Goal: Task Accomplishment & Management: Complete application form

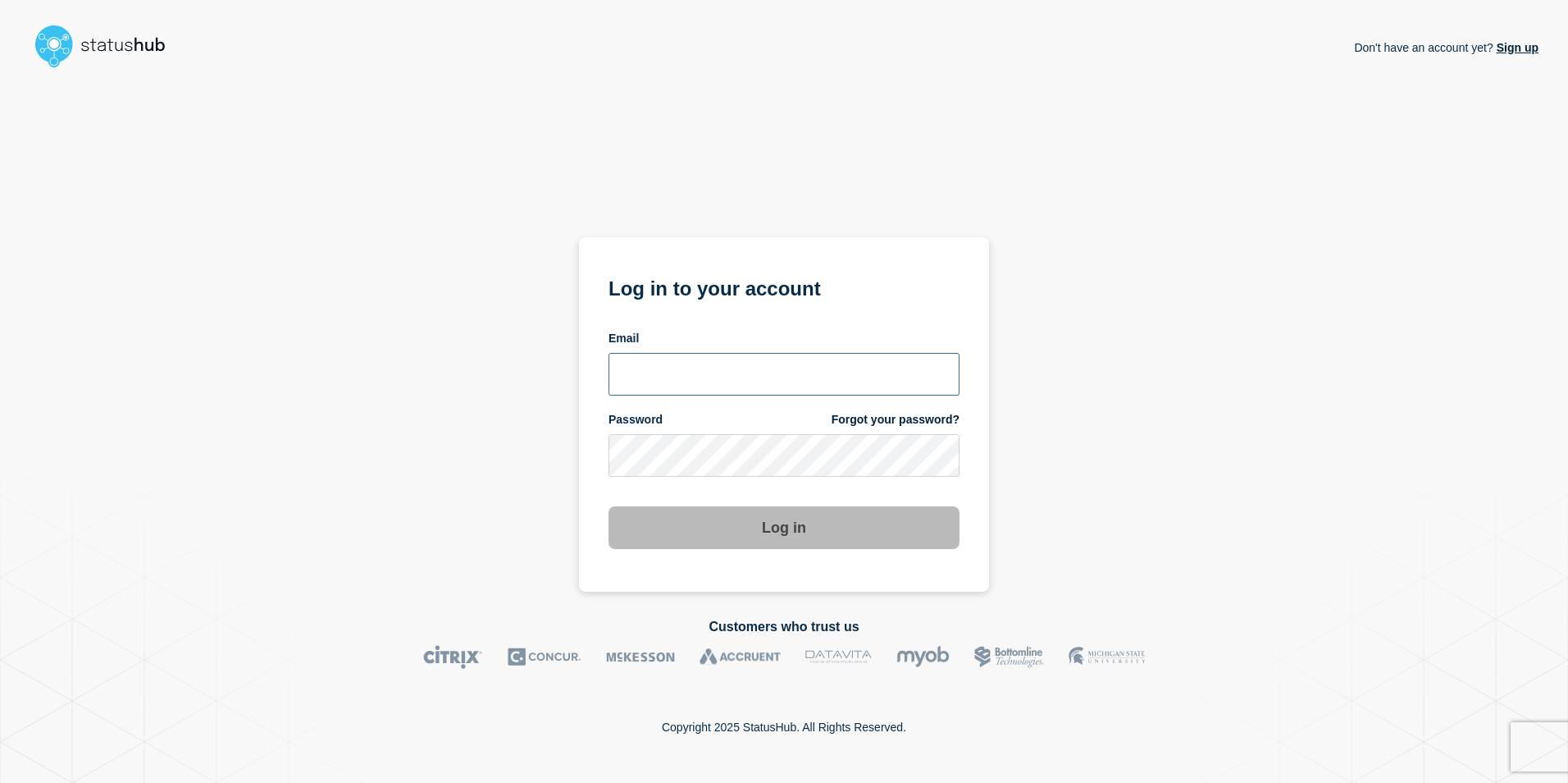
type input "[PERSON_NAME][EMAIL_ADDRESS][DOMAIN_NAME]"
click at [756, 527] on button "Log in" at bounding box center [784, 528] width 351 height 43
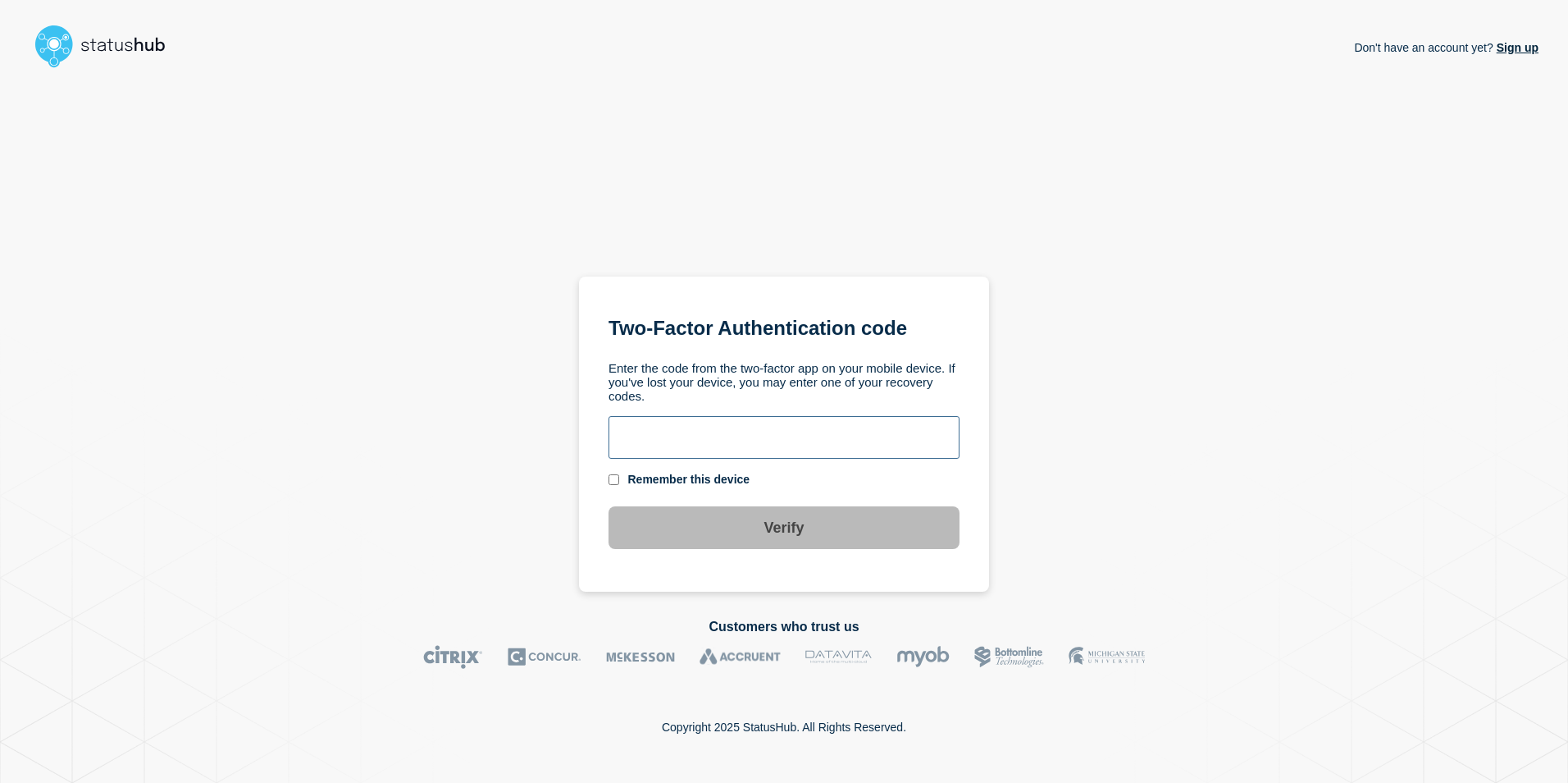
click at [872, 432] on input "text" at bounding box center [784, 437] width 351 height 43
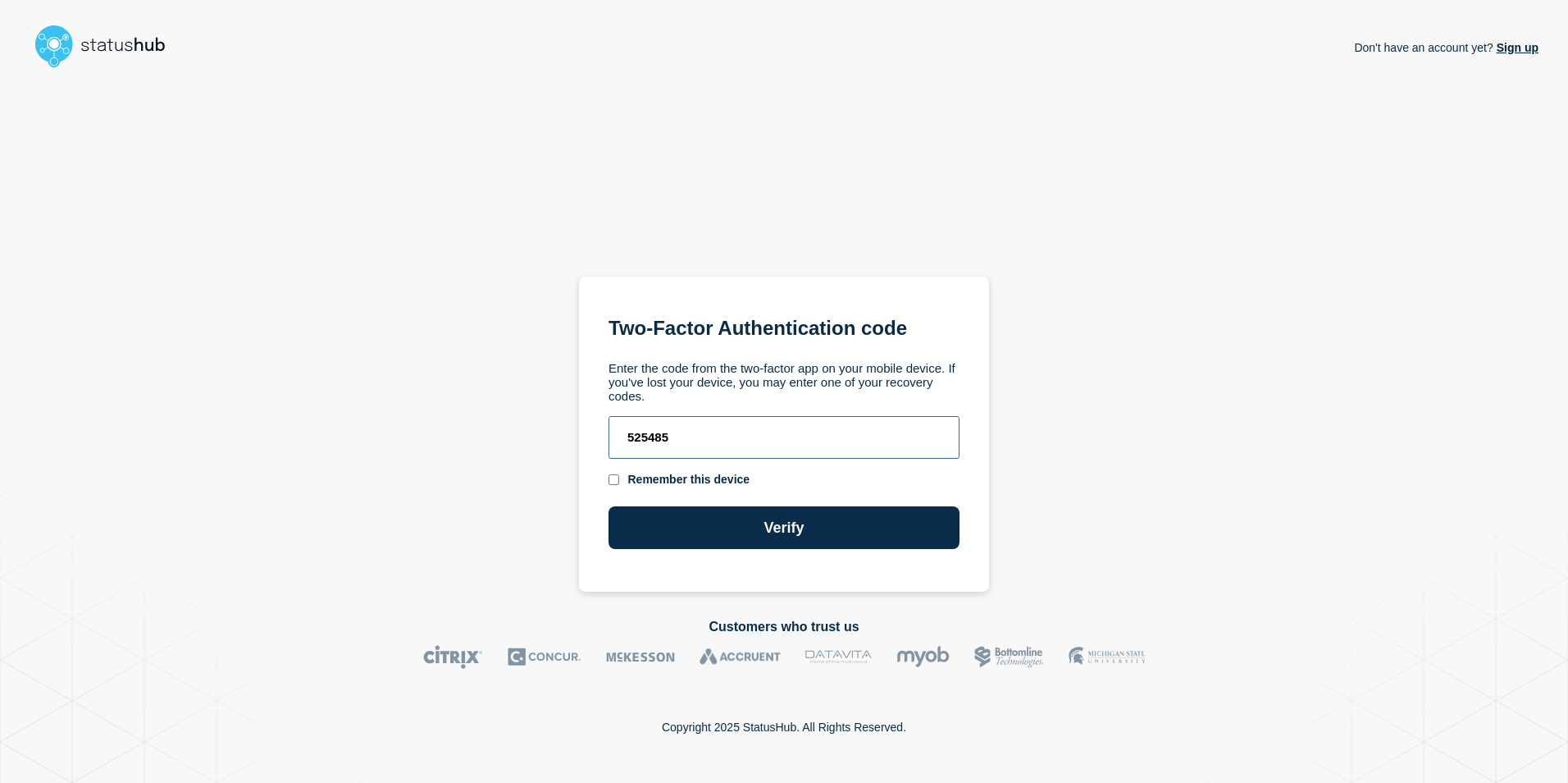
type input "525485"
click at [608, 507] on button "Verify" at bounding box center [784, 528] width 351 height 43
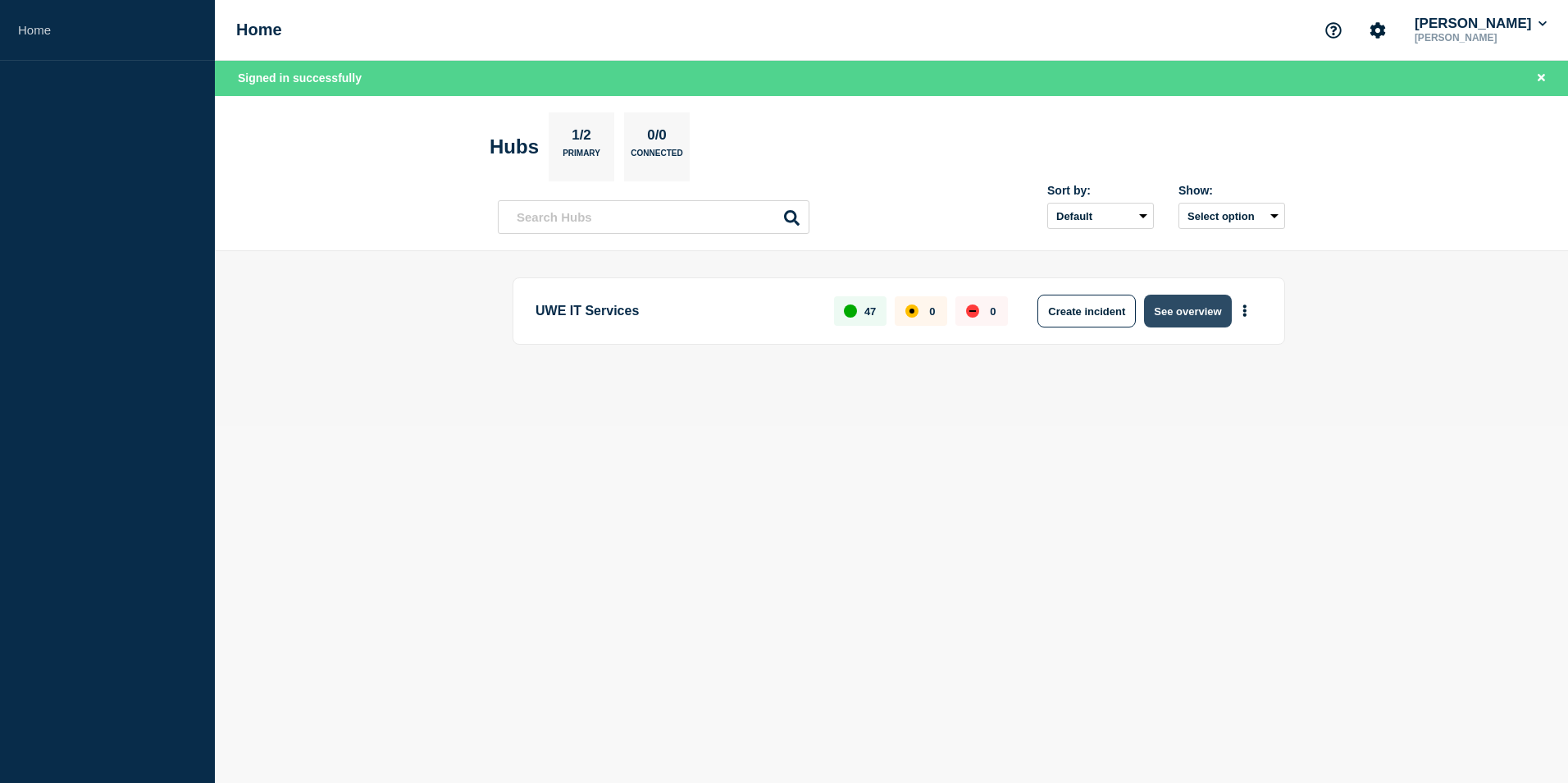
click at [1186, 302] on button "See overview" at bounding box center [1187, 311] width 87 height 32
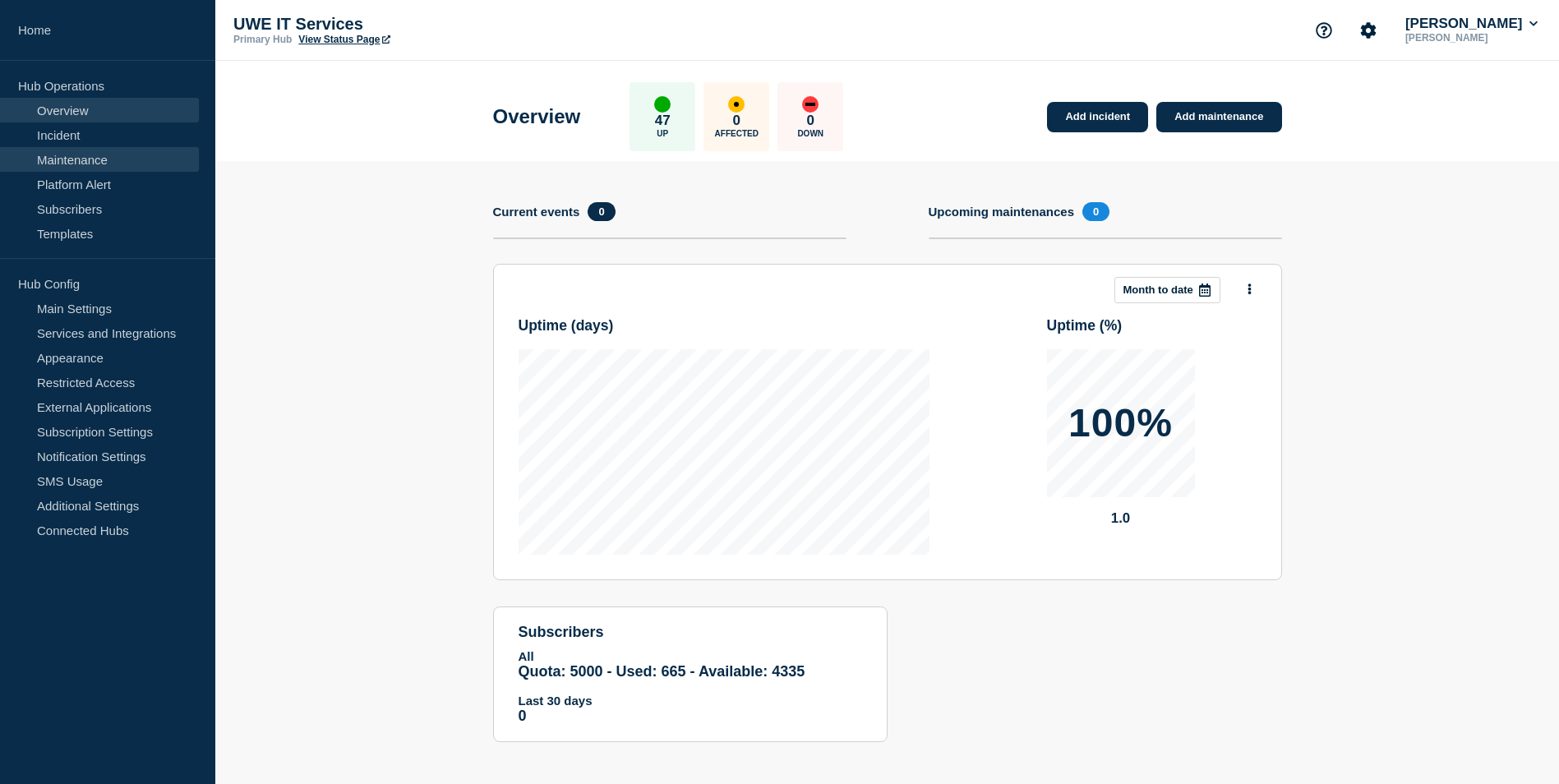
click at [73, 161] on link "Maintenance" at bounding box center [99, 159] width 198 height 25
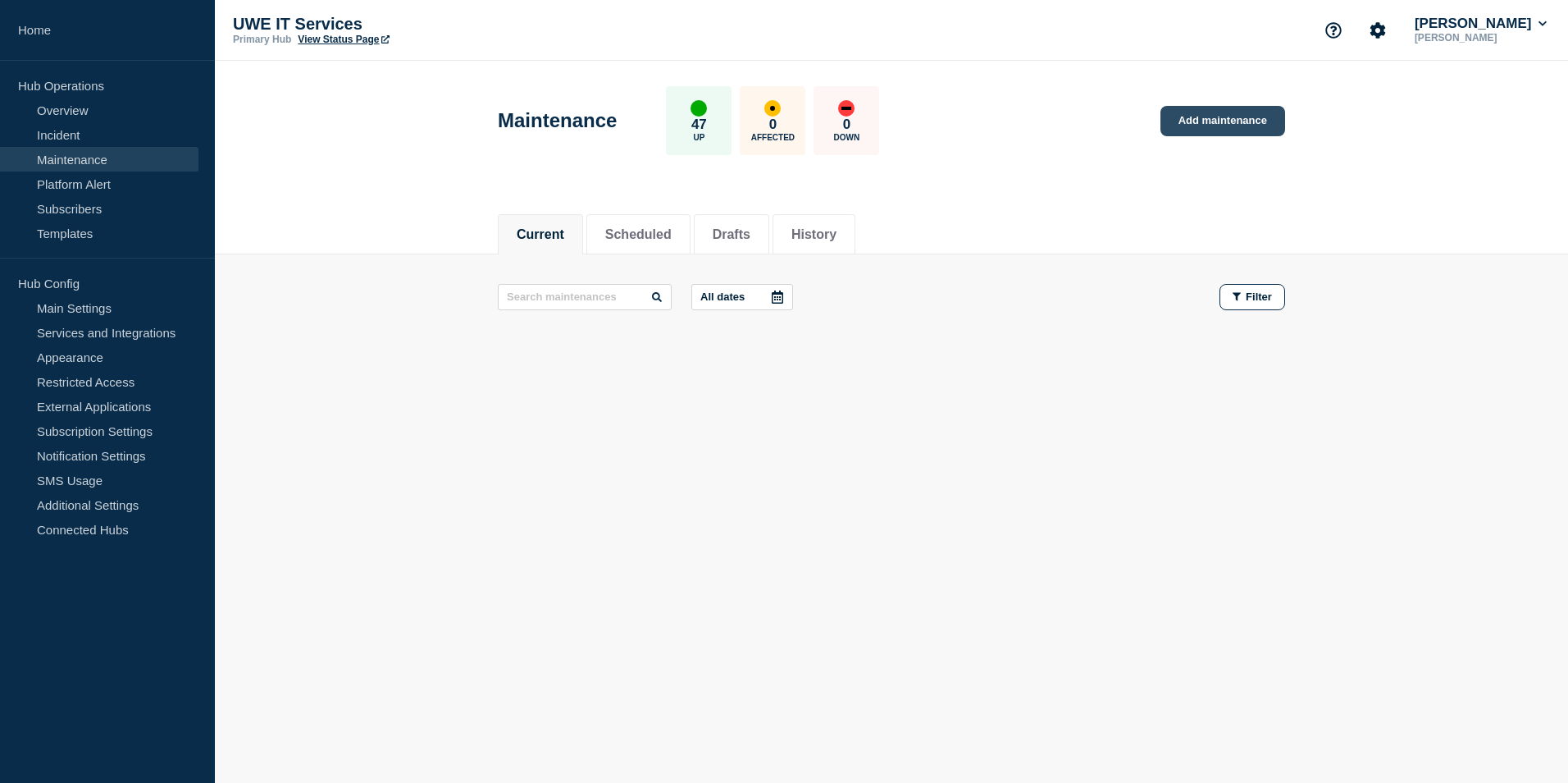
click at [1217, 115] on link "Add maintenance" at bounding box center [1222, 121] width 125 height 30
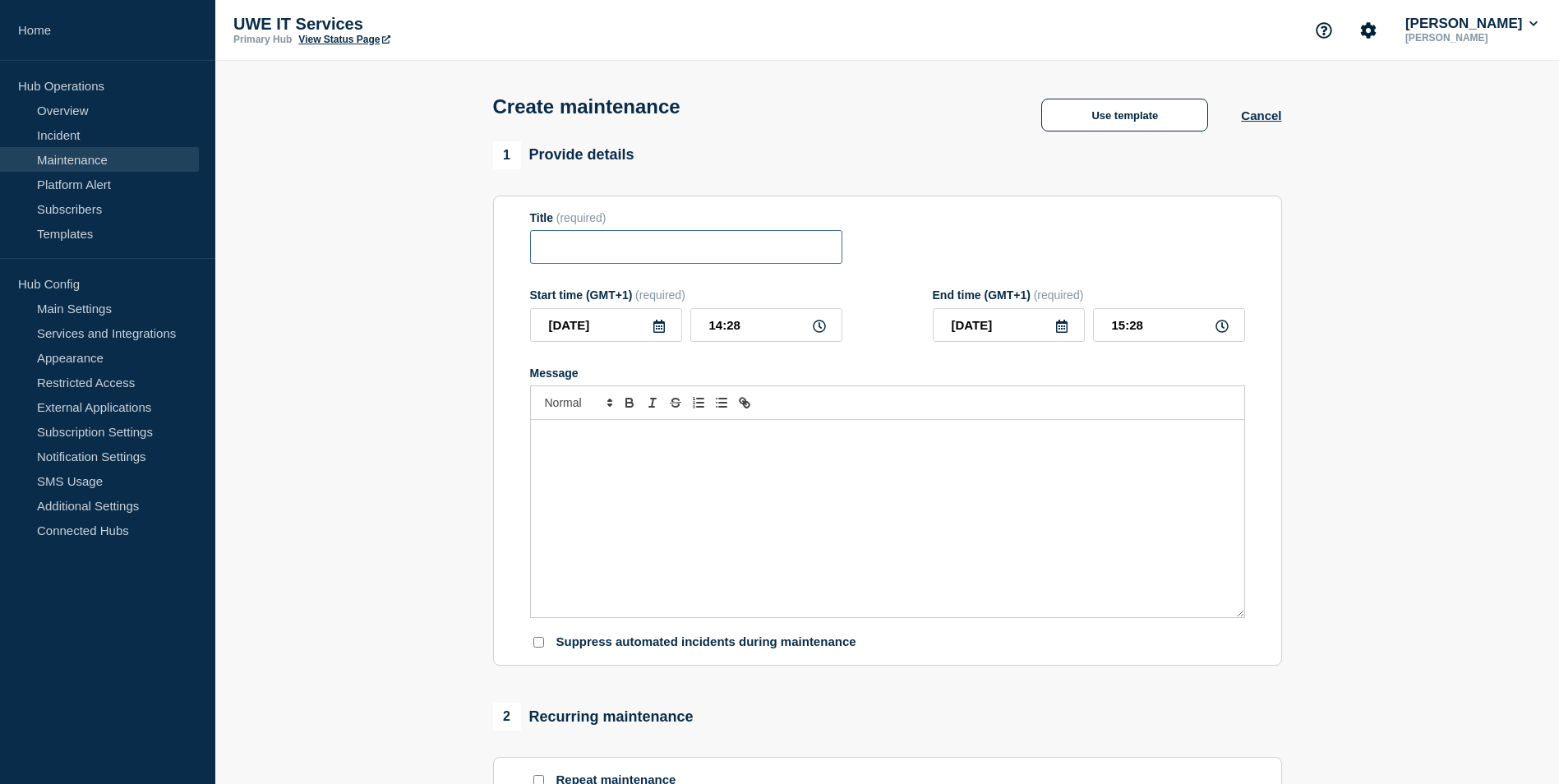
click at [574, 258] on input "Title" at bounding box center [686, 246] width 312 height 33
paste input "ARC Update on 20/08/25 from 08:00 to 13:00"
type input "ARC Update on 20/08/25 from 08:00 to 13:00"
click at [619, 460] on div "Message" at bounding box center [888, 518] width 714 height 197
click at [605, 455] on div "Message" at bounding box center [888, 518] width 714 height 197
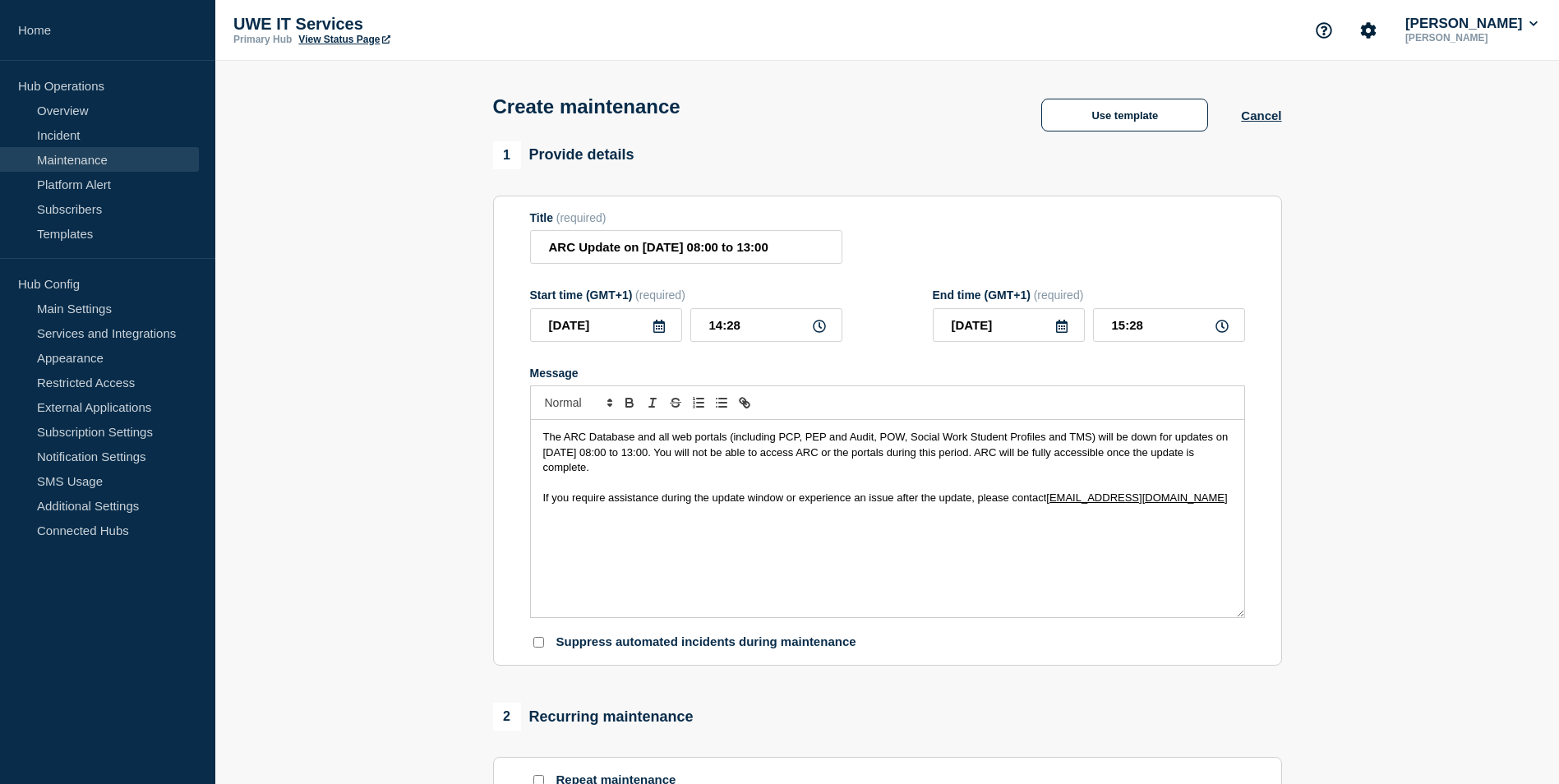
click at [655, 328] on icon at bounding box center [659, 326] width 13 height 13
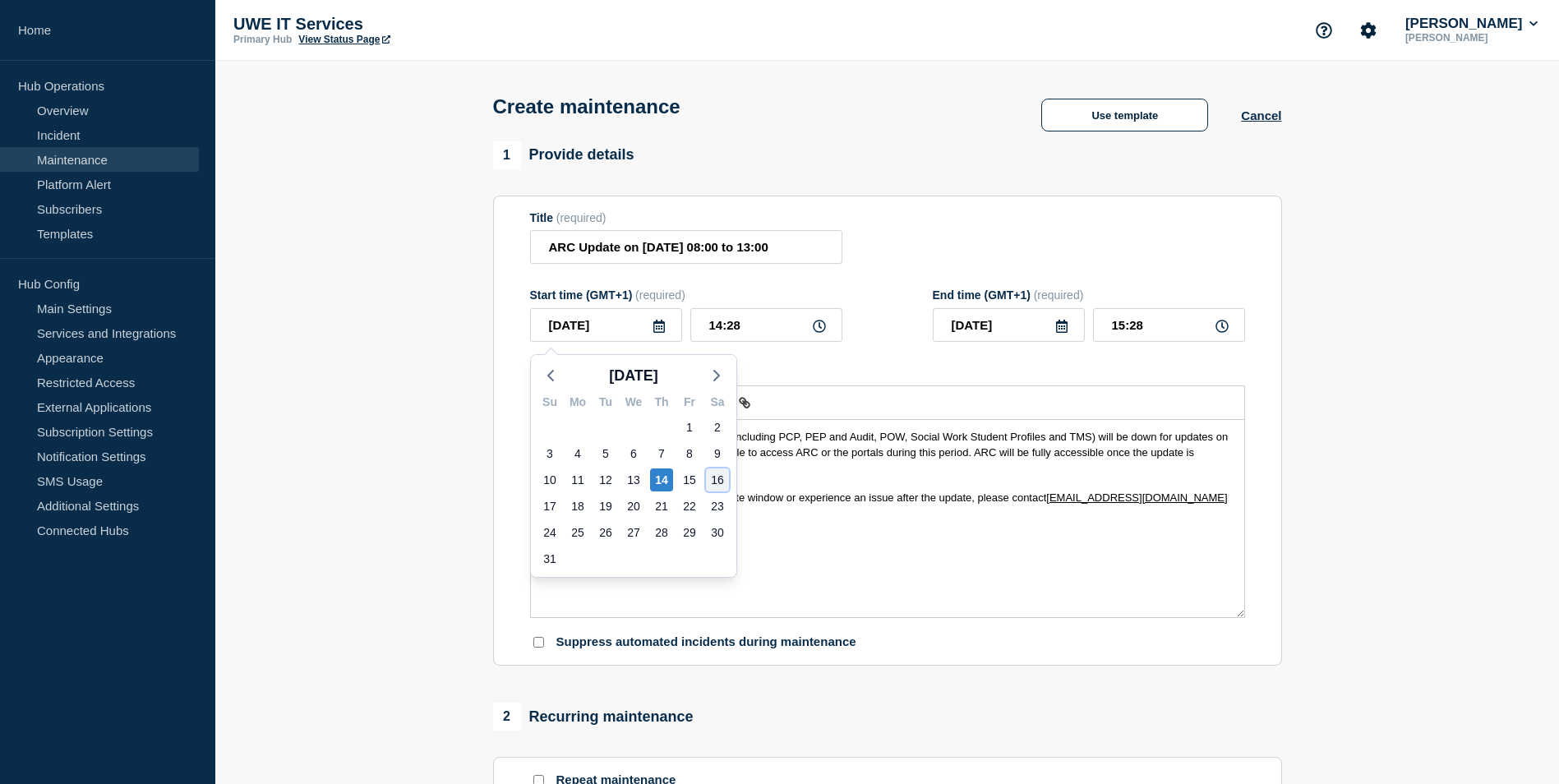
click at [724, 474] on div "16" at bounding box center [717, 480] width 23 height 23
type input "2025-08-16"
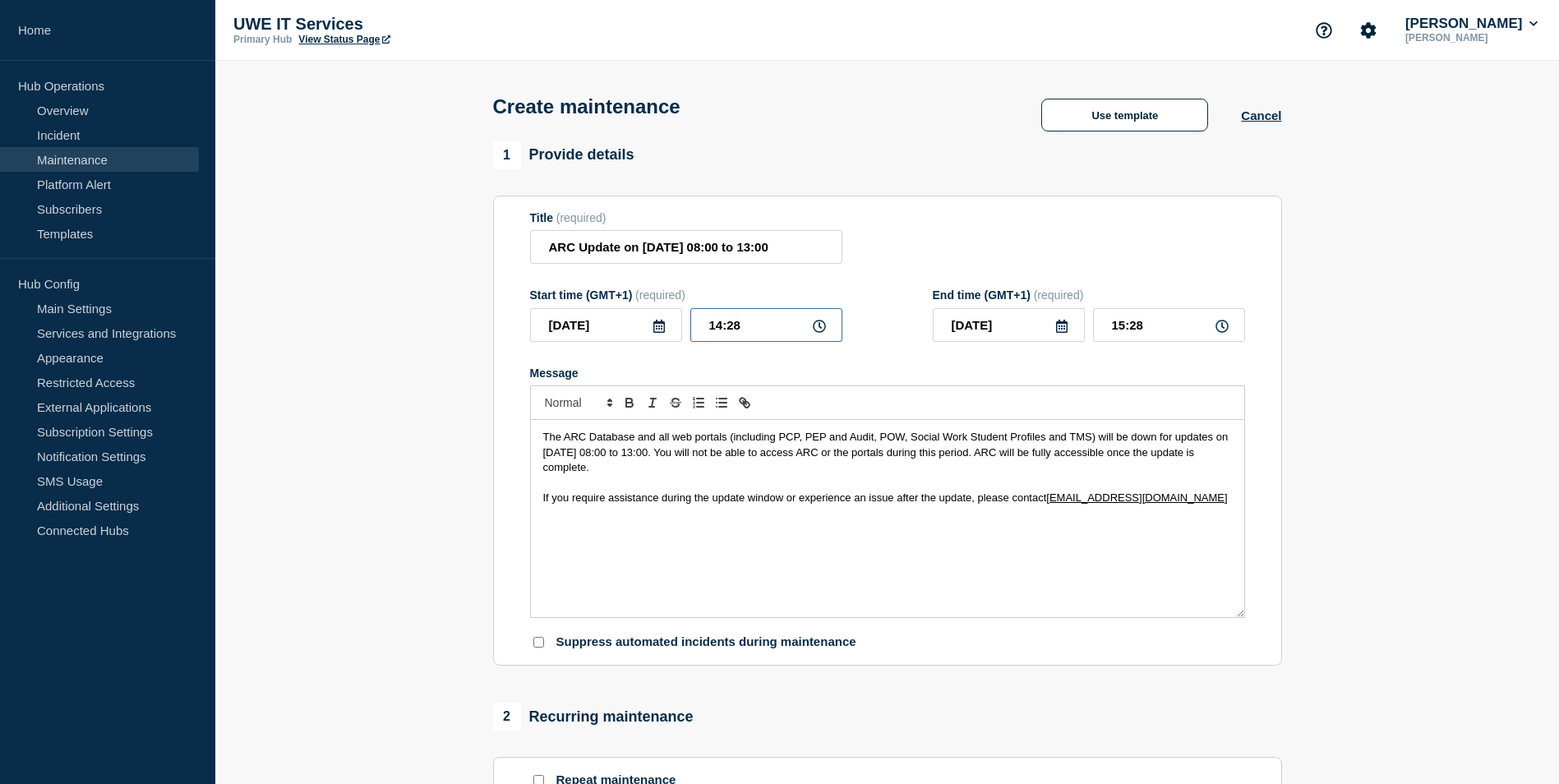
click at [740, 329] on input "14:28" at bounding box center [766, 324] width 152 height 33
type input "08:00"
type input "09:00"
click at [662, 333] on icon at bounding box center [659, 326] width 13 height 13
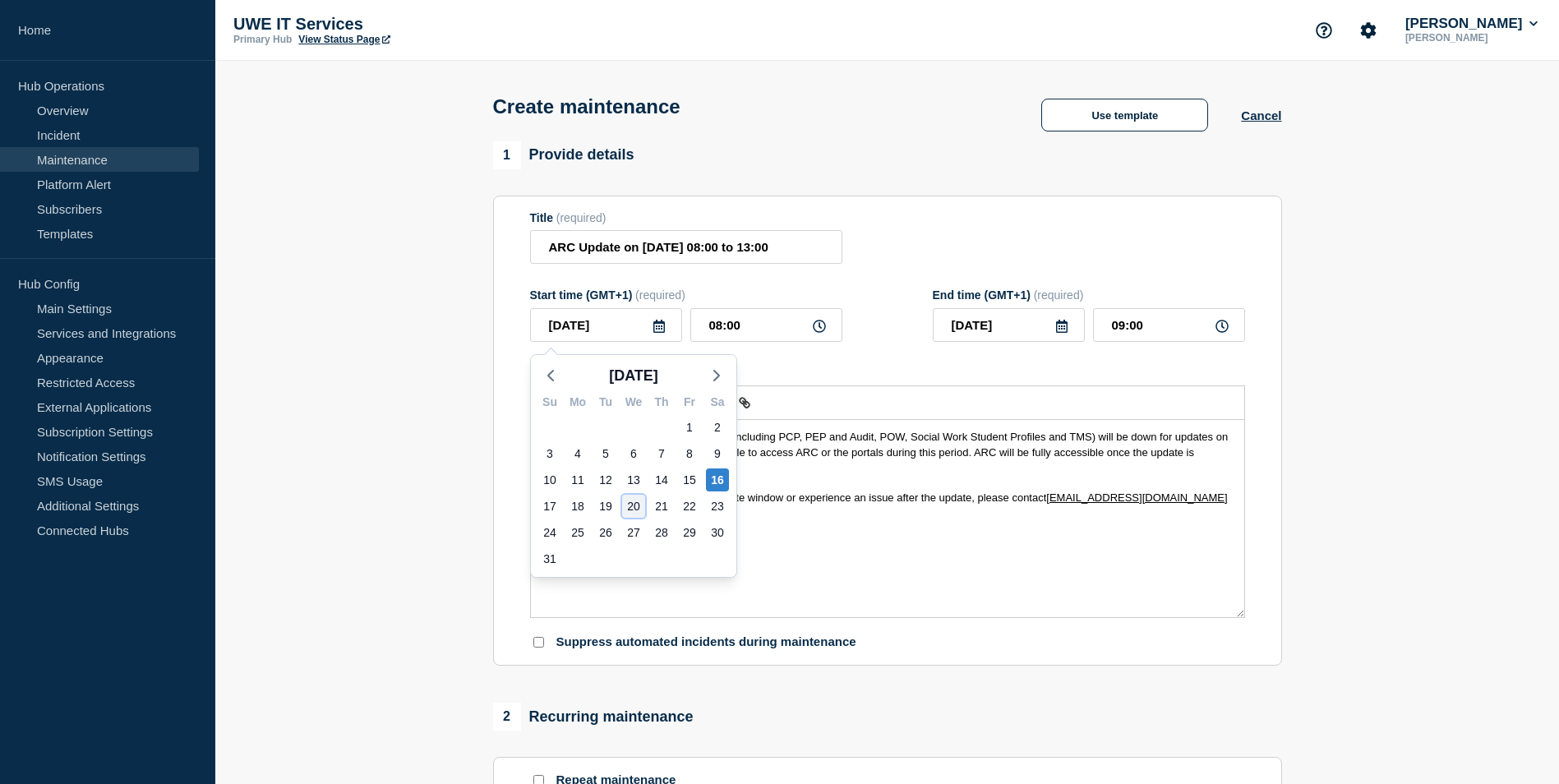
click at [634, 509] on div "20" at bounding box center [634, 506] width 23 height 23
type input "2025-08-20"
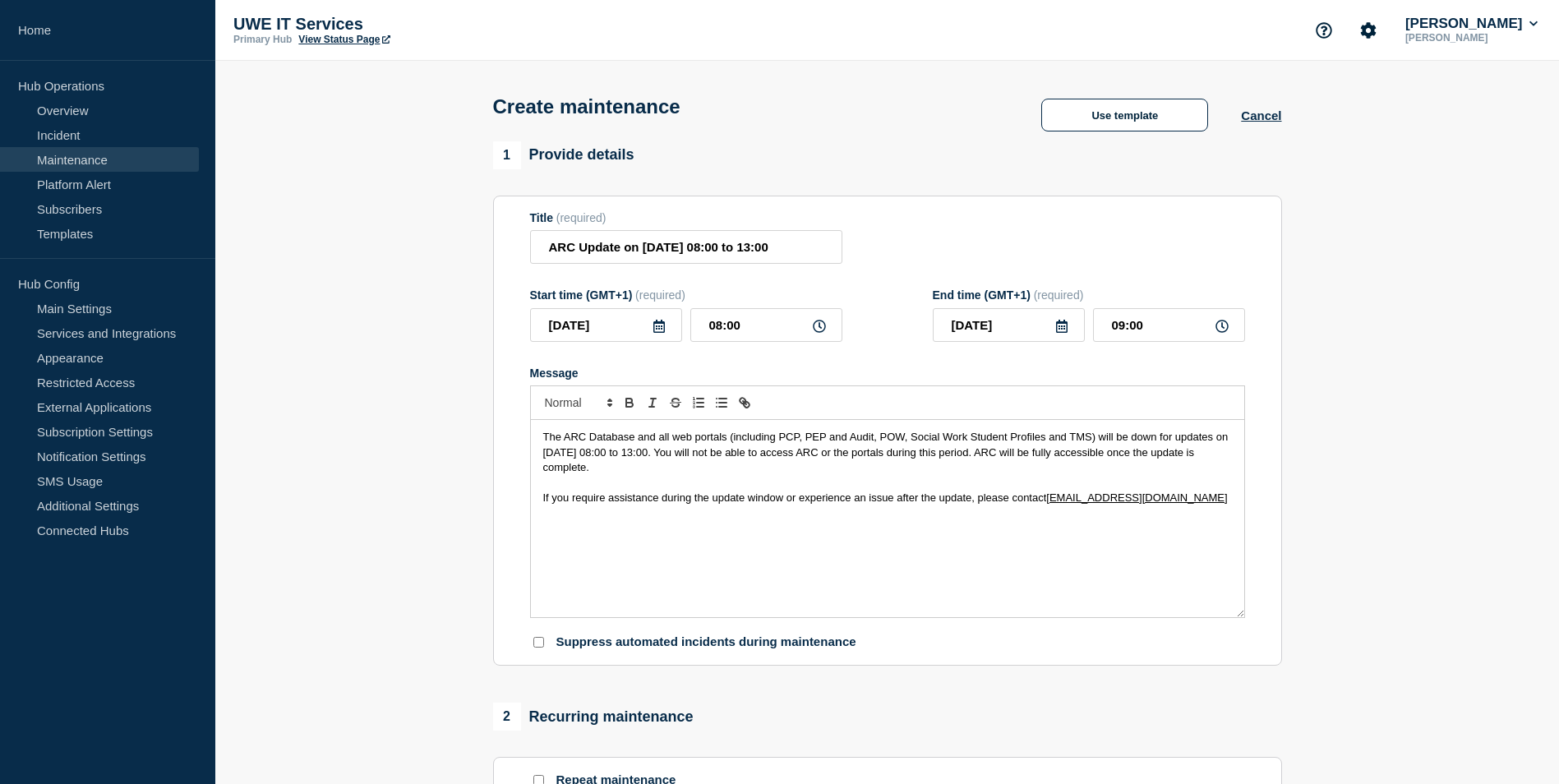
click at [1066, 331] on icon at bounding box center [1062, 326] width 11 height 13
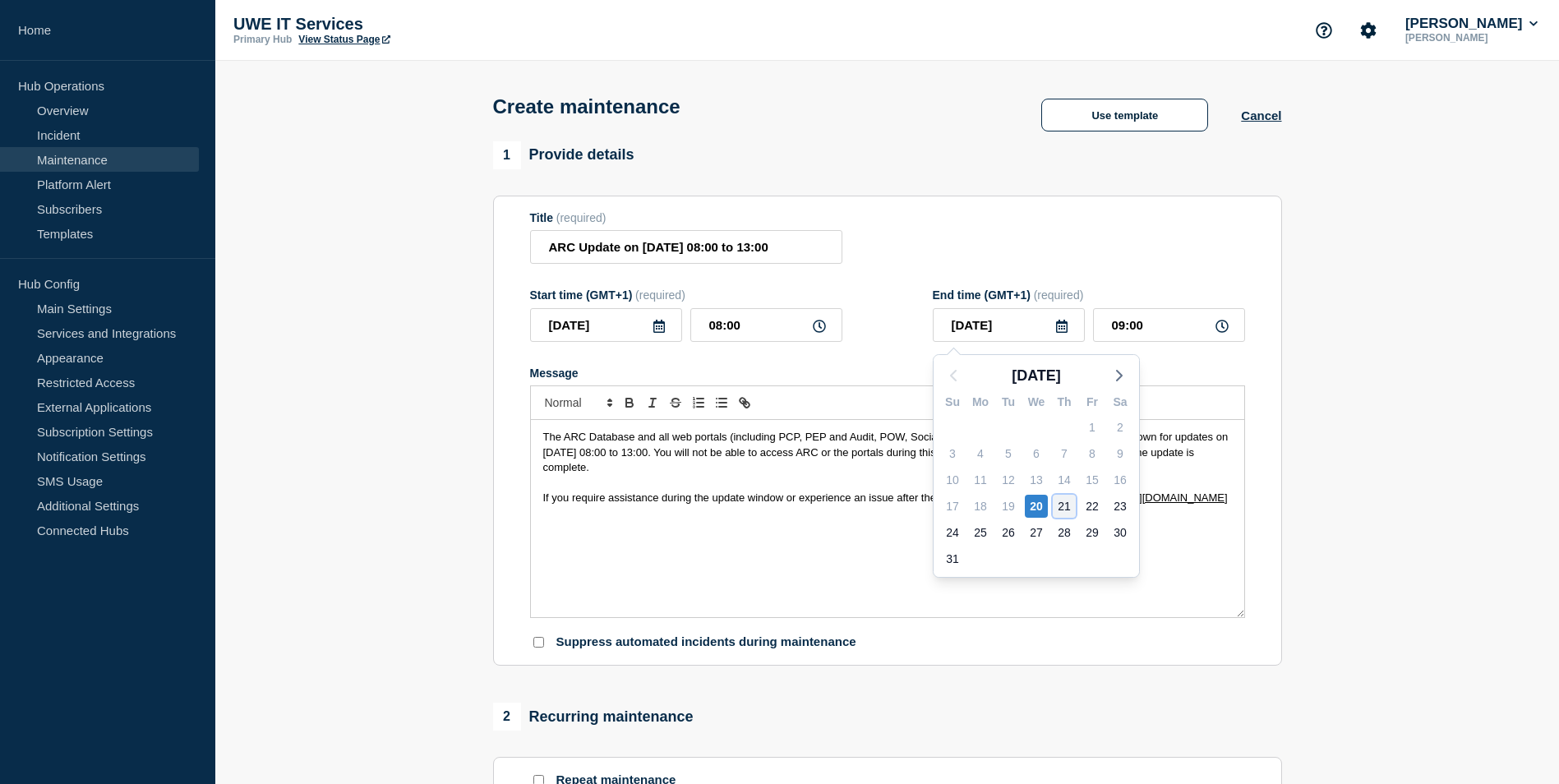
click at [1058, 503] on div "21" at bounding box center [1065, 506] width 23 height 23
type input "2025-08-21"
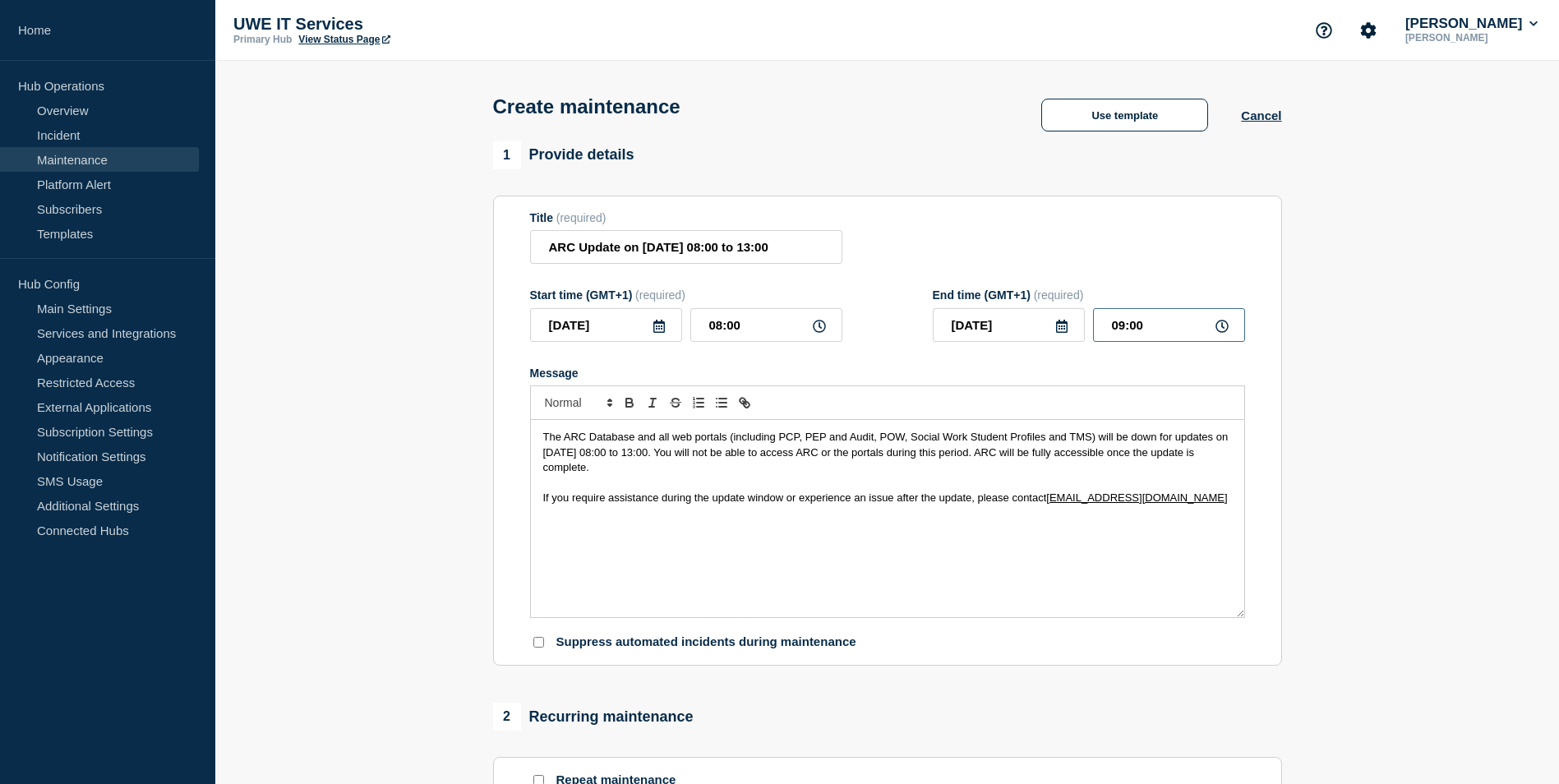
drag, startPoint x: 1082, startPoint y: 328, endPoint x: 1073, endPoint y: 329, distance: 9.1
click at [1073, 328] on div "2025-08-21 09:00" at bounding box center [1089, 324] width 312 height 33
type input "17:00"
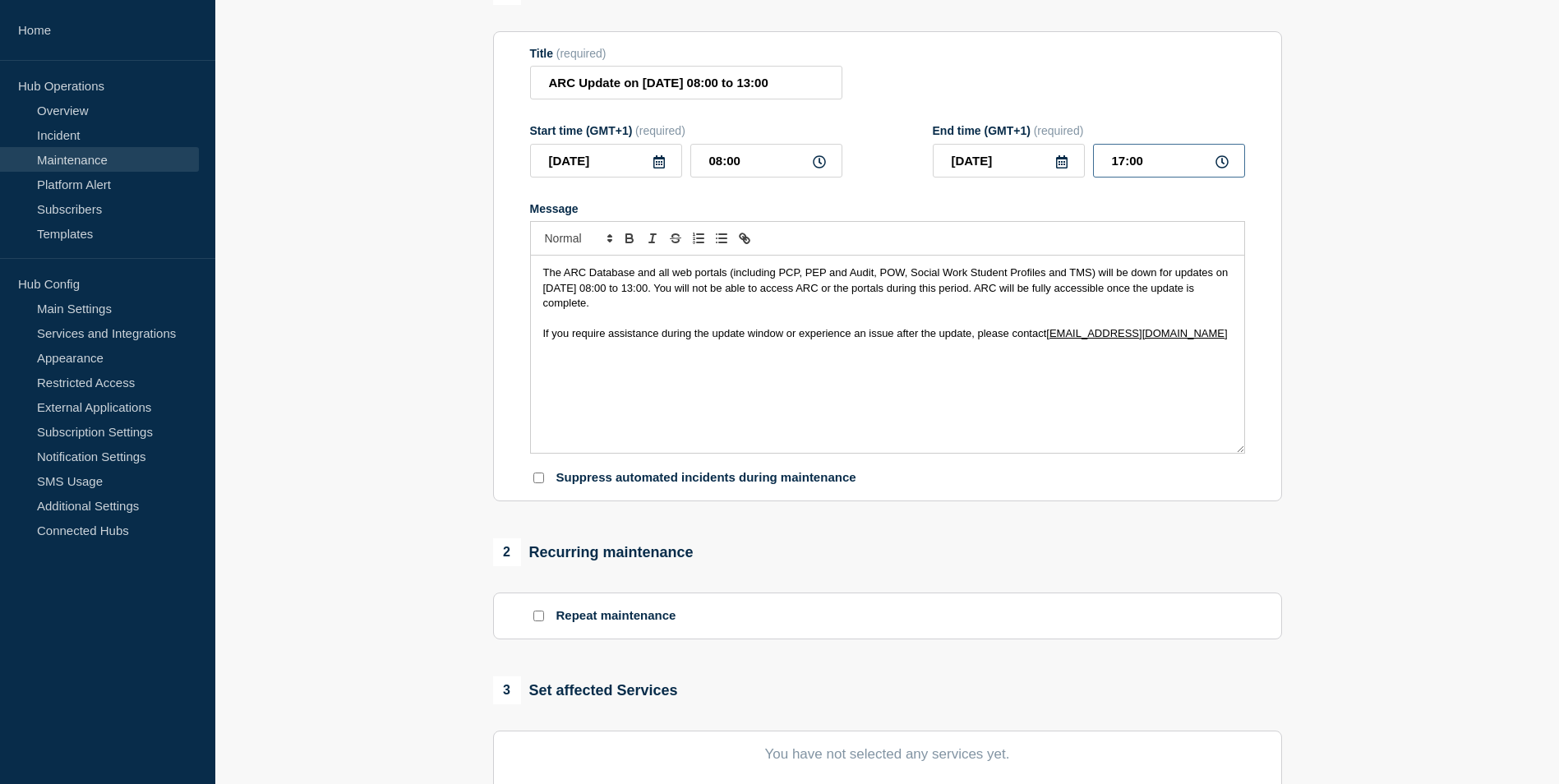
scroll to position [329, 0]
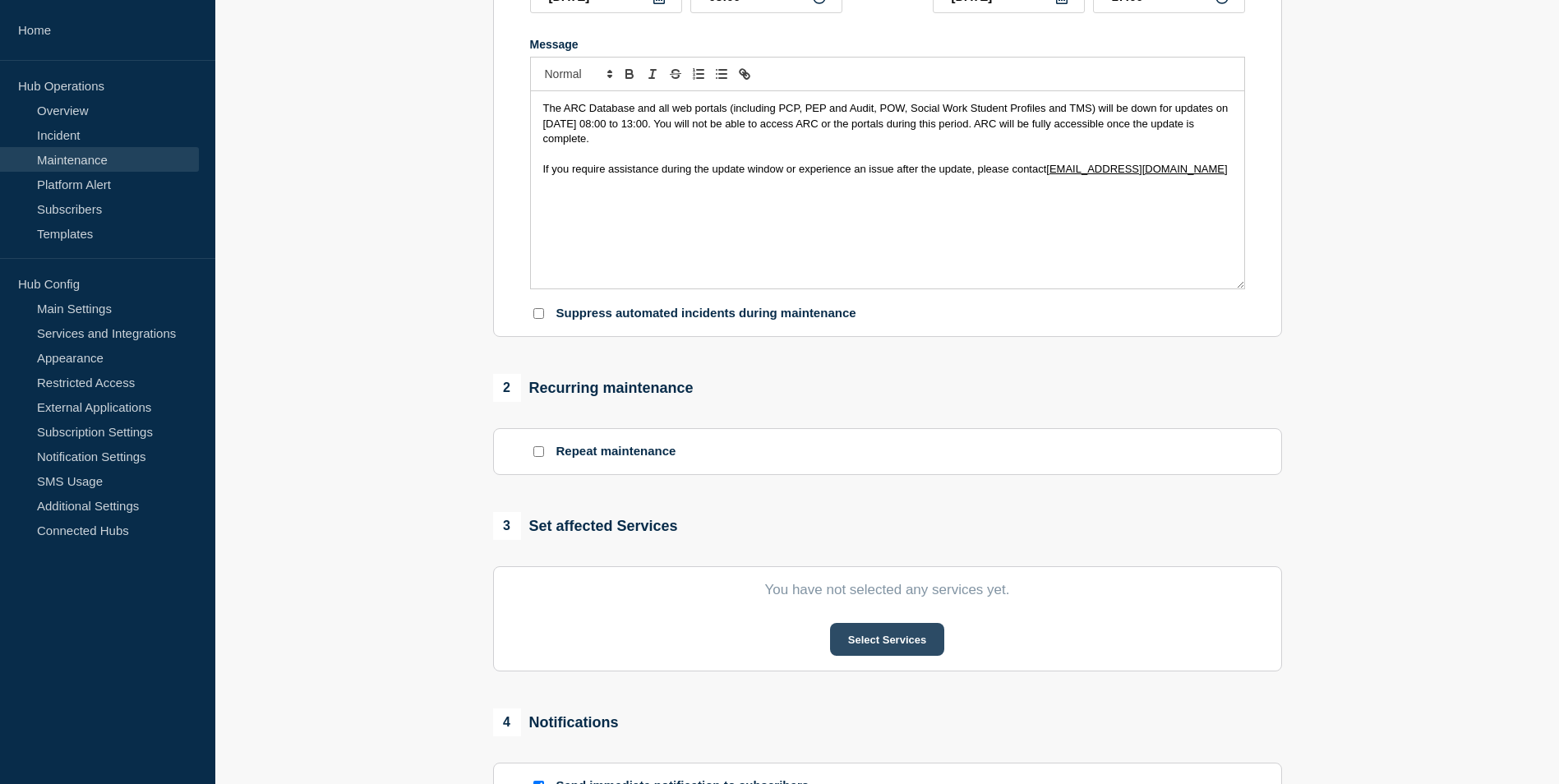
click at [907, 650] on button "Select Services" at bounding box center [887, 639] width 114 height 32
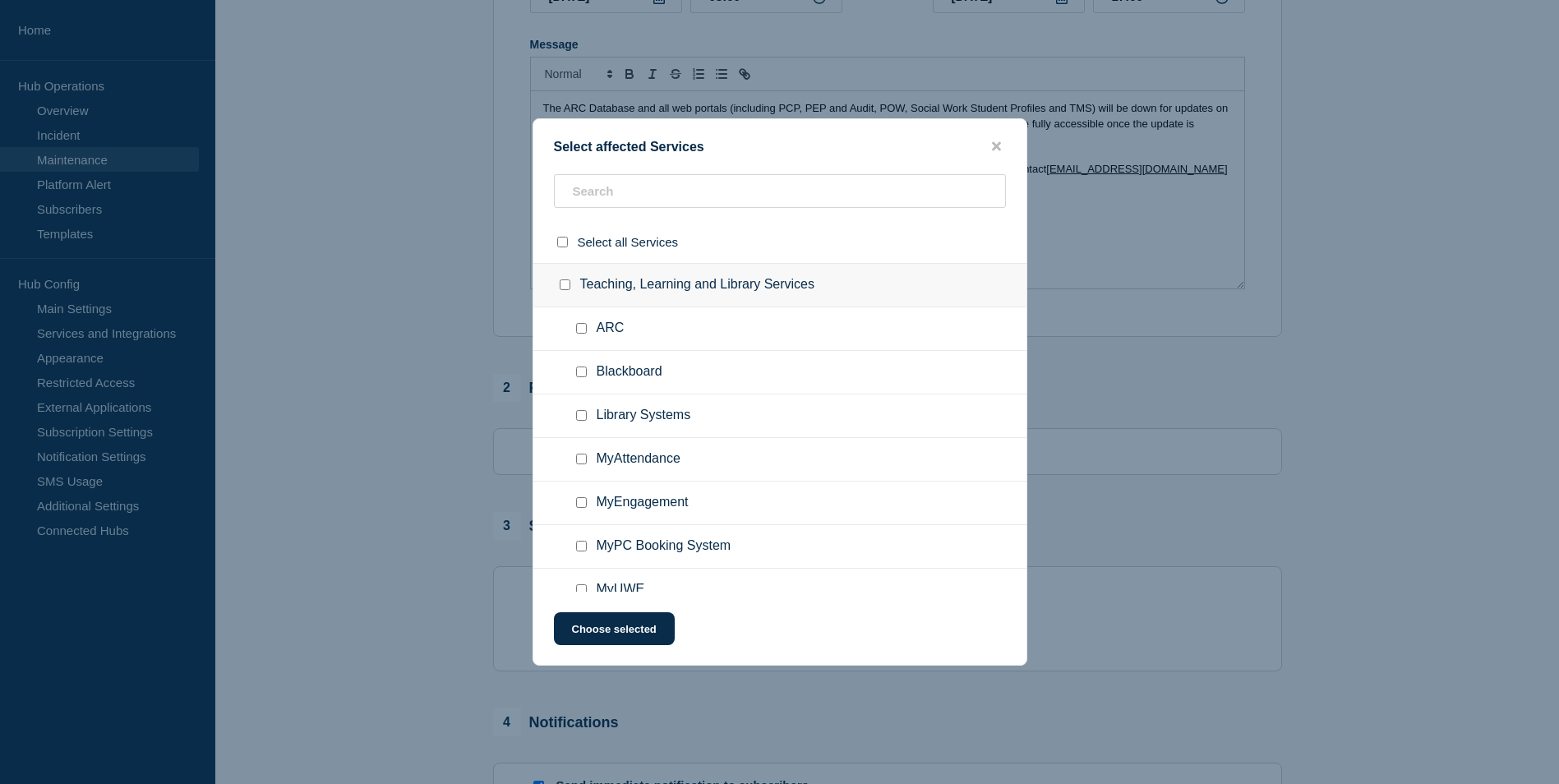
click at [580, 331] on input "ARC checkbox" at bounding box center [581, 328] width 10 height 10
checkbox input "true"
click at [630, 628] on button "Choose selected" at bounding box center [614, 629] width 121 height 32
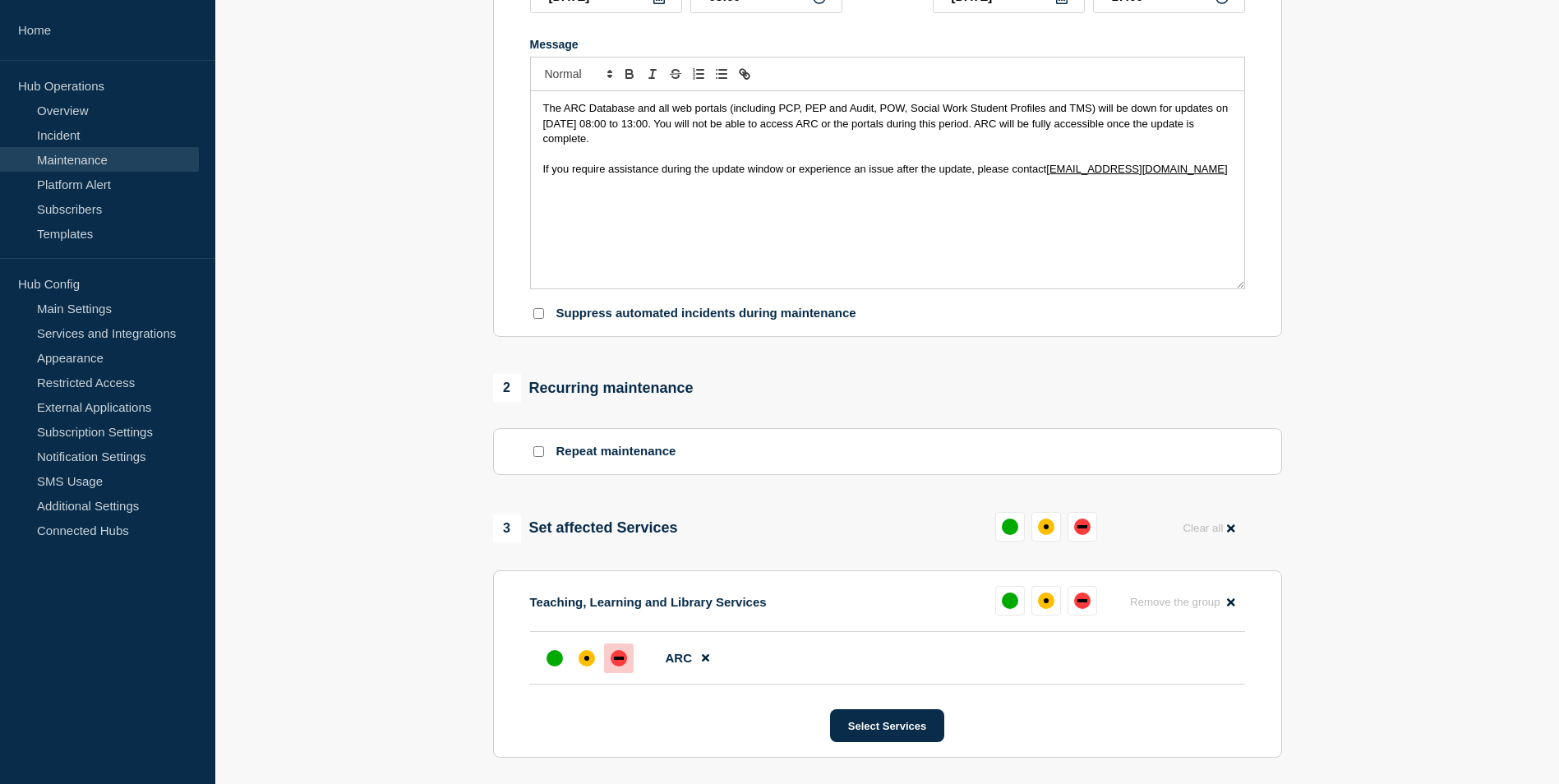
click at [626, 665] on div "down" at bounding box center [618, 657] width 16 height 16
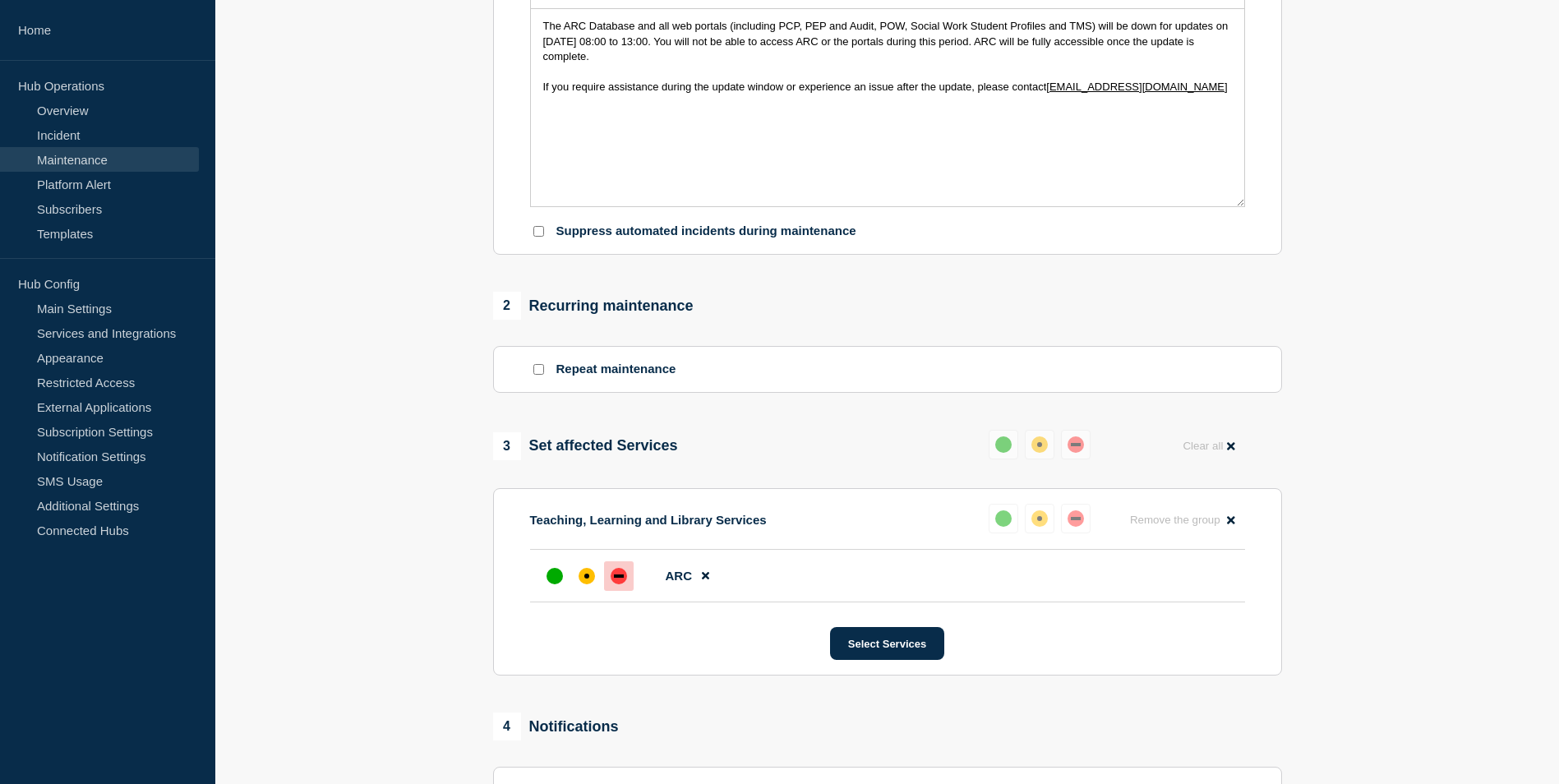
scroll to position [246, 0]
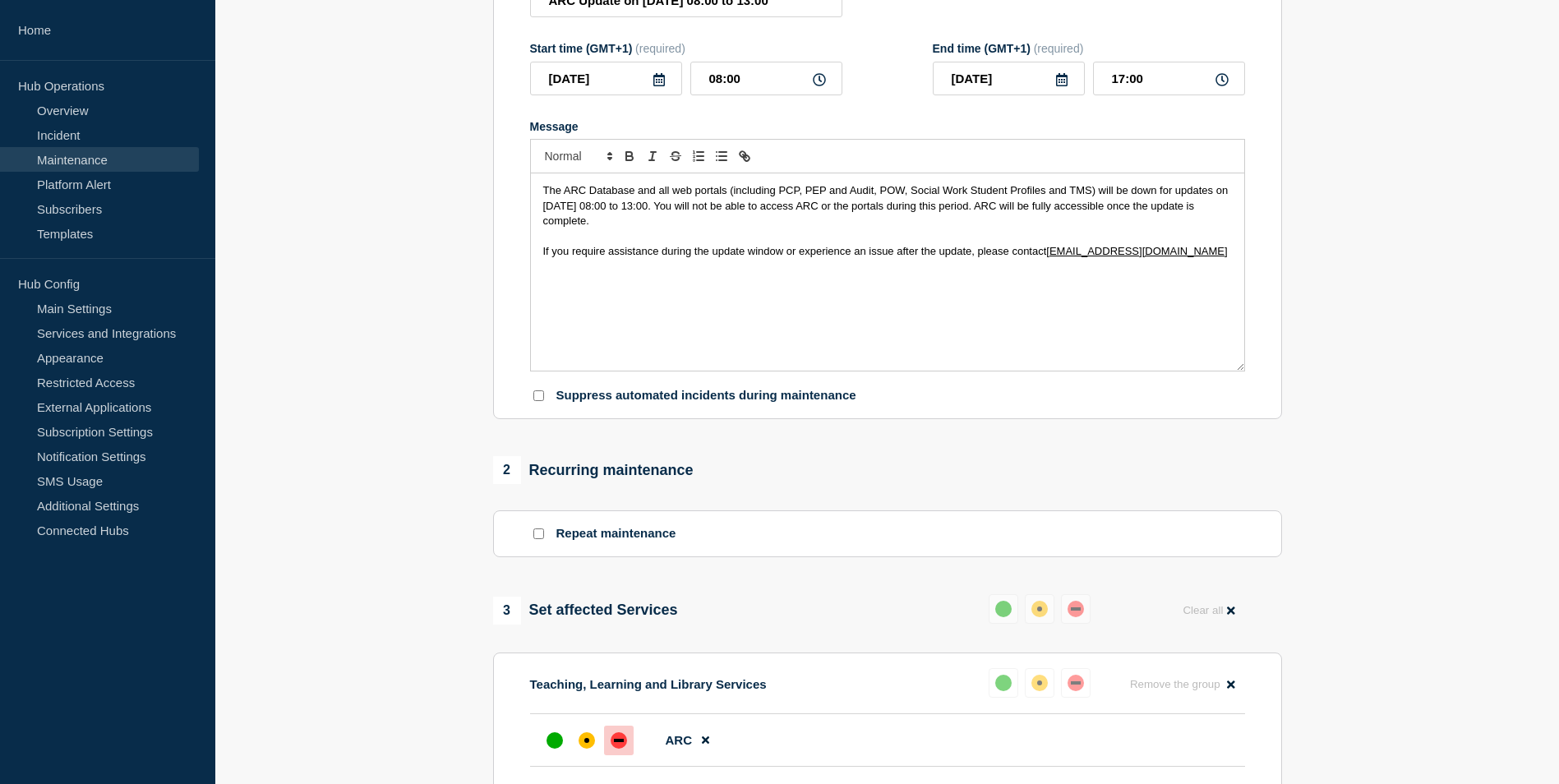
drag, startPoint x: 554, startPoint y: 212, endPoint x: 587, endPoint y: 237, distance: 41.4
click at [554, 212] on span "The ARC Database and all web portals (including PCP, PEP and Audit, POW, Social…" at bounding box center [886, 205] width 688 height 43
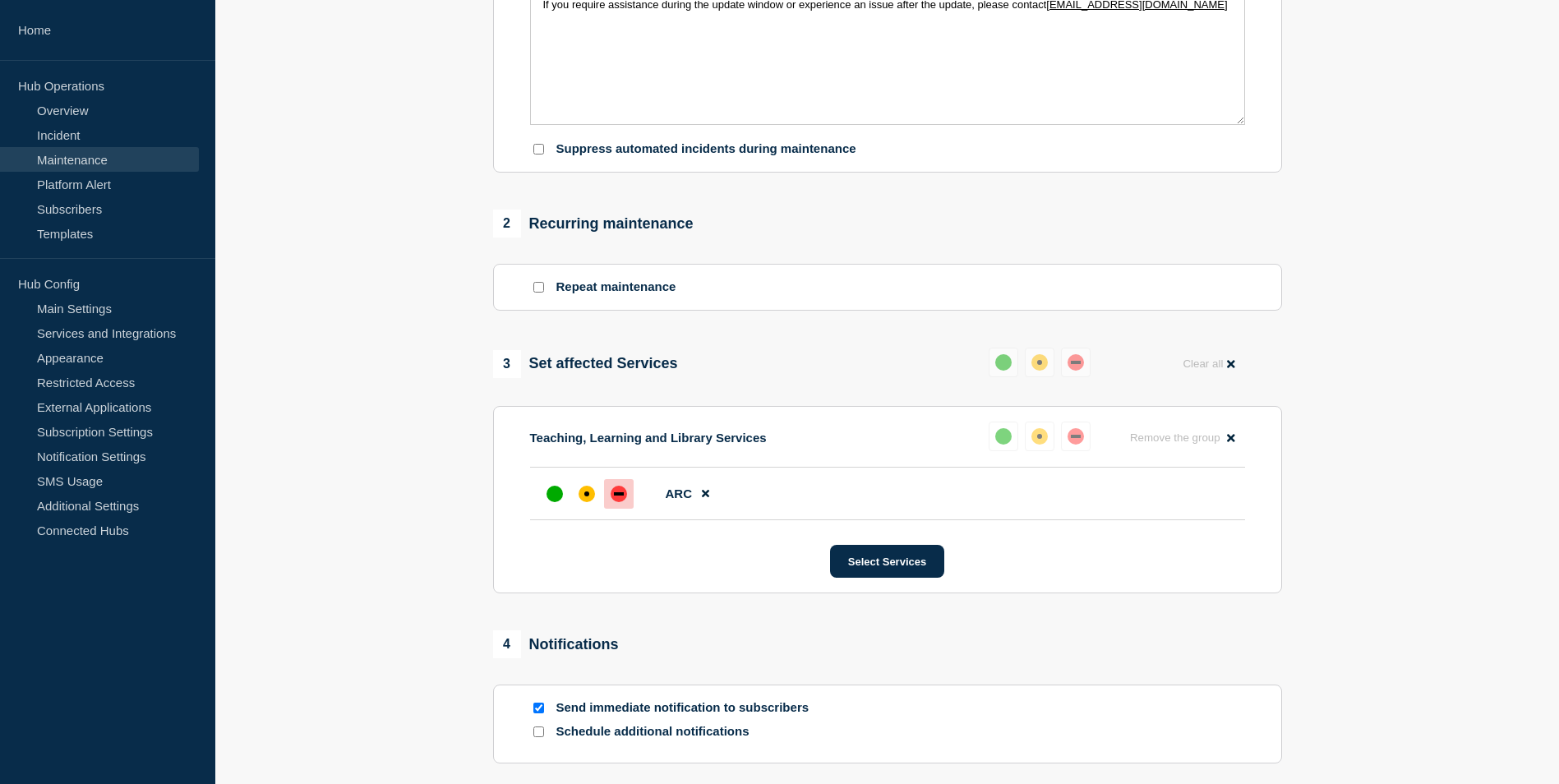
scroll to position [735, 0]
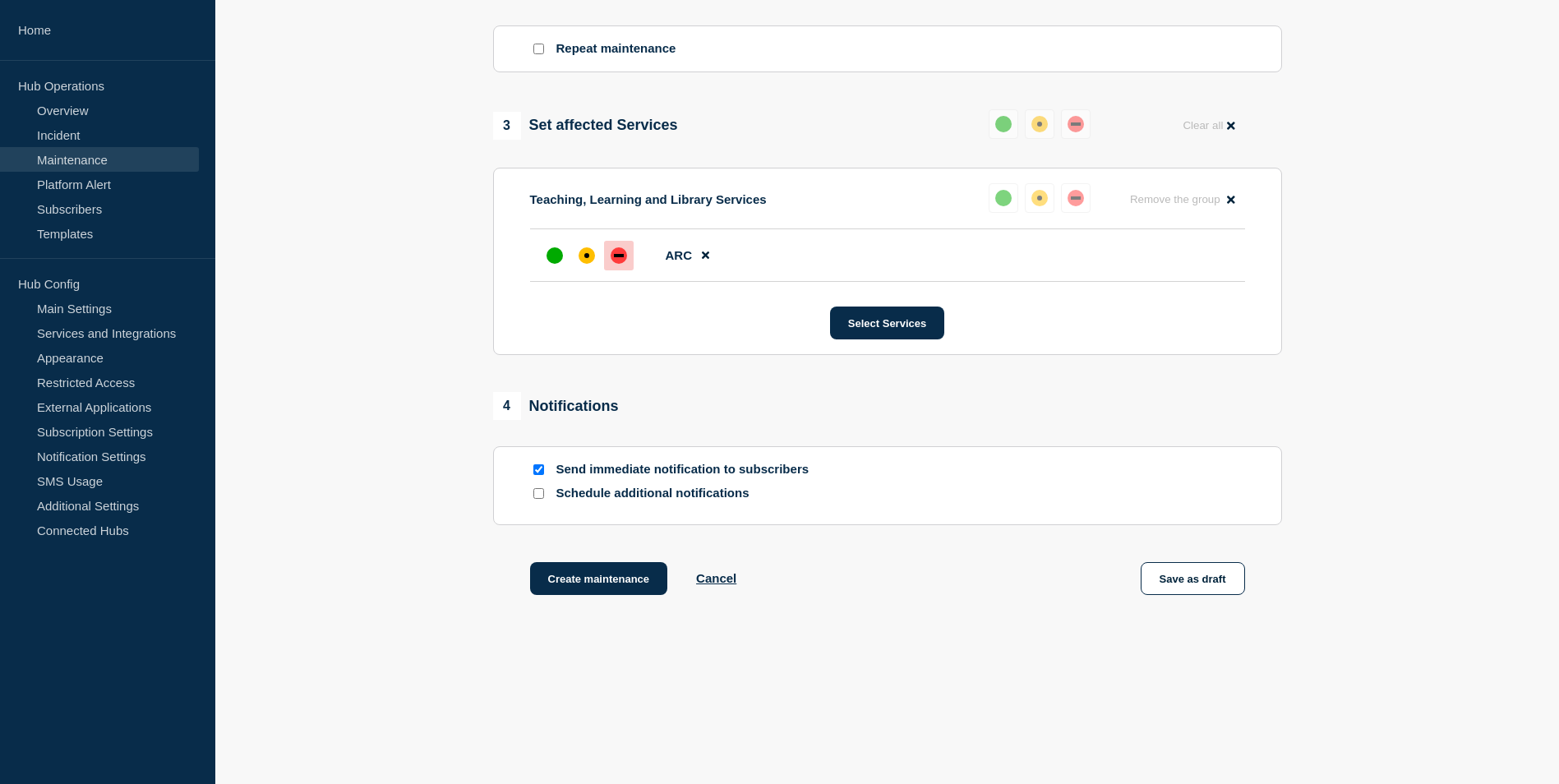
click at [537, 495] on input "Schedule additional notifications" at bounding box center [538, 493] width 10 height 10
checkbox input "true"
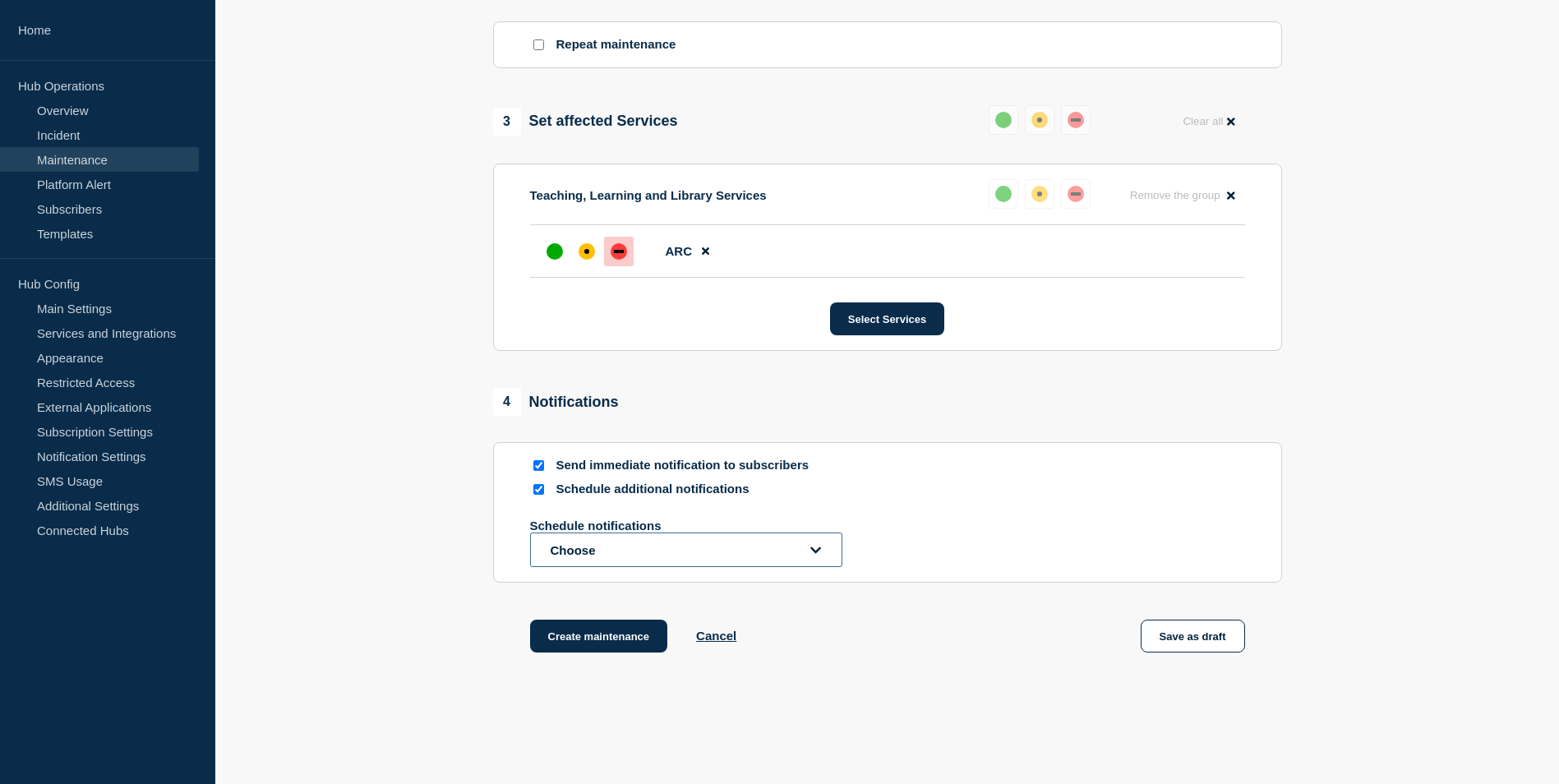
click at [817, 553] on icon "open dropdown" at bounding box center [815, 549] width 10 height 12
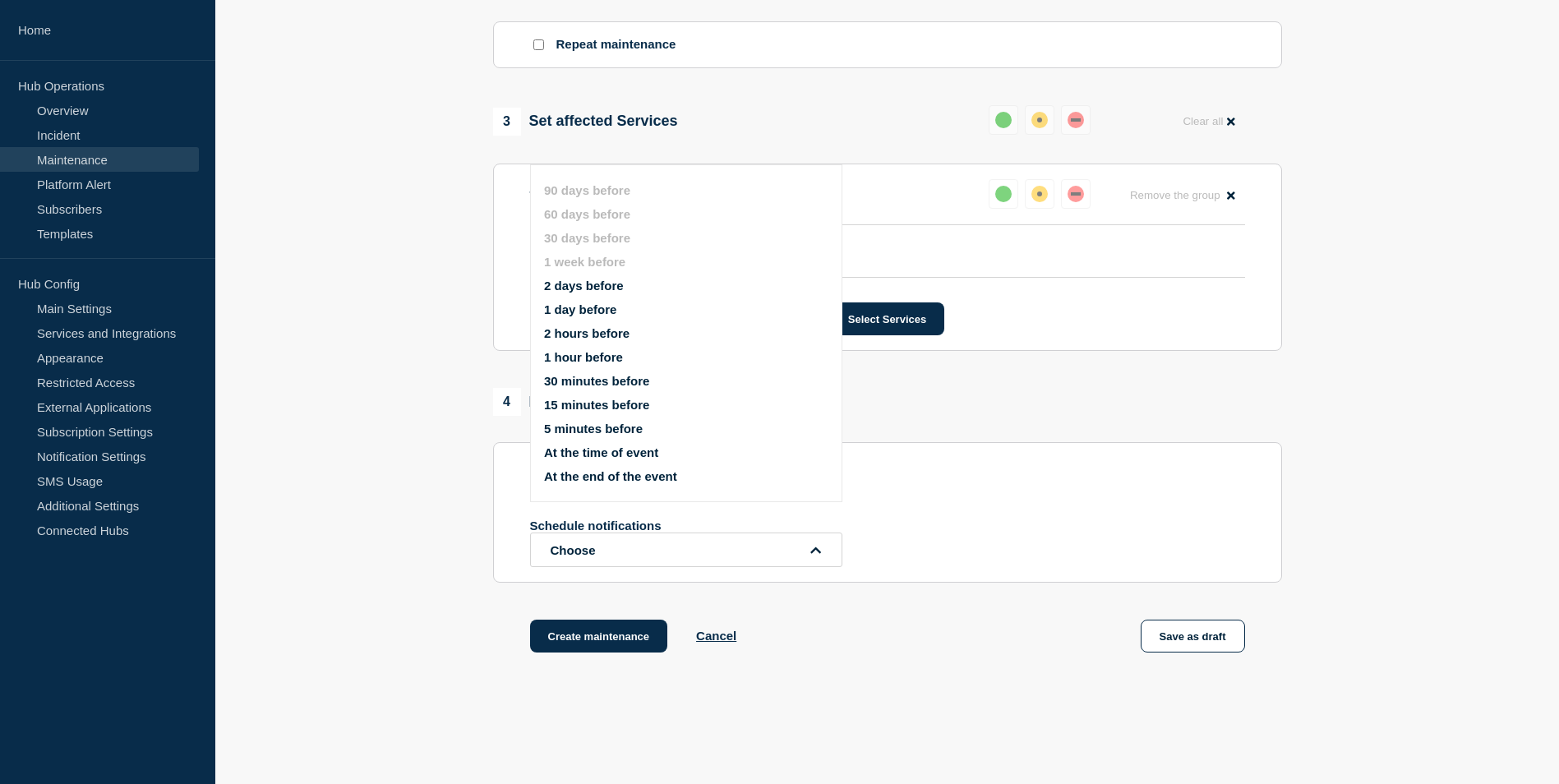
click at [595, 308] on button "1 day before" at bounding box center [580, 309] width 73 height 14
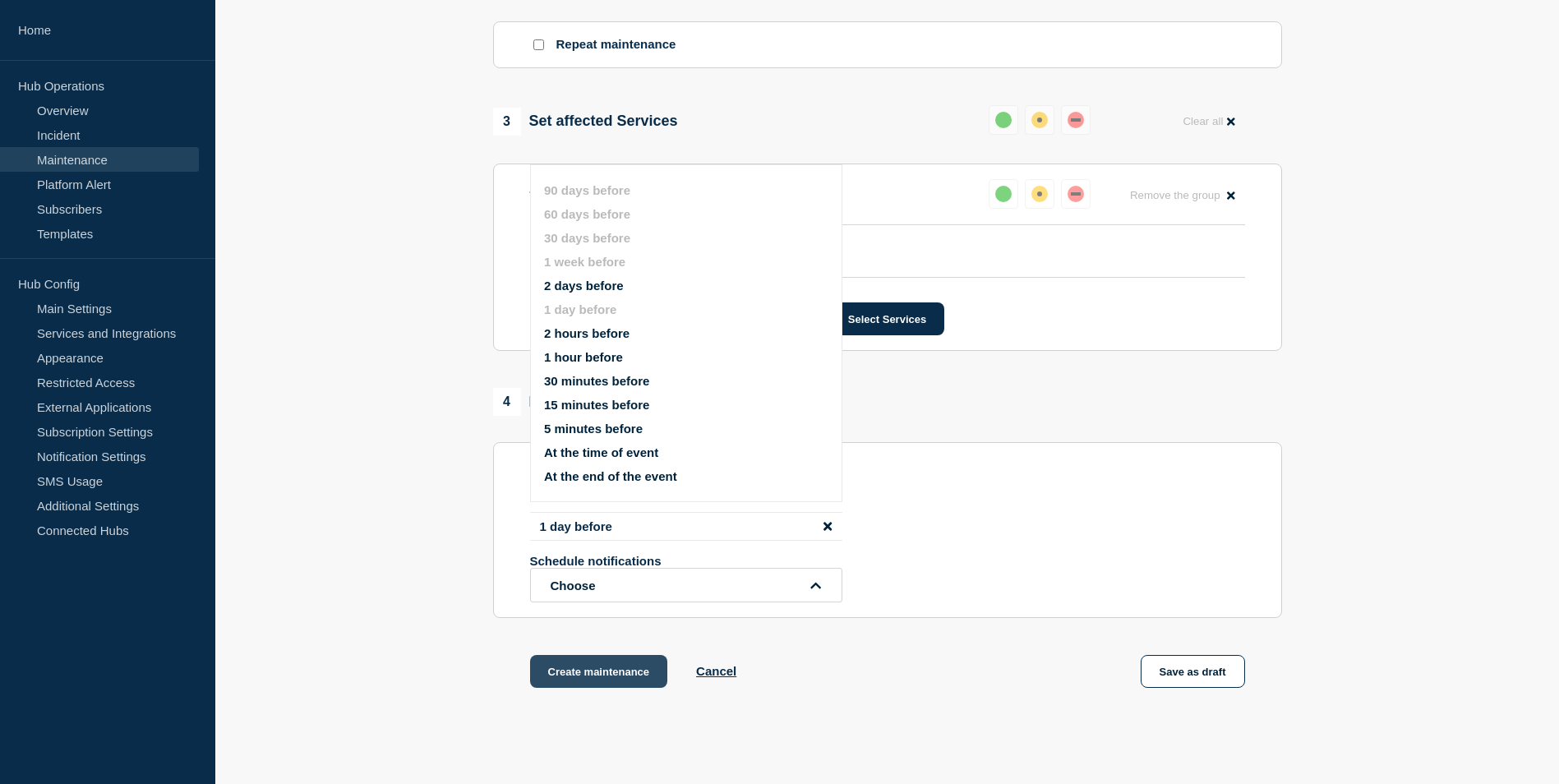
click at [626, 679] on button "Create maintenance" at bounding box center [599, 671] width 138 height 32
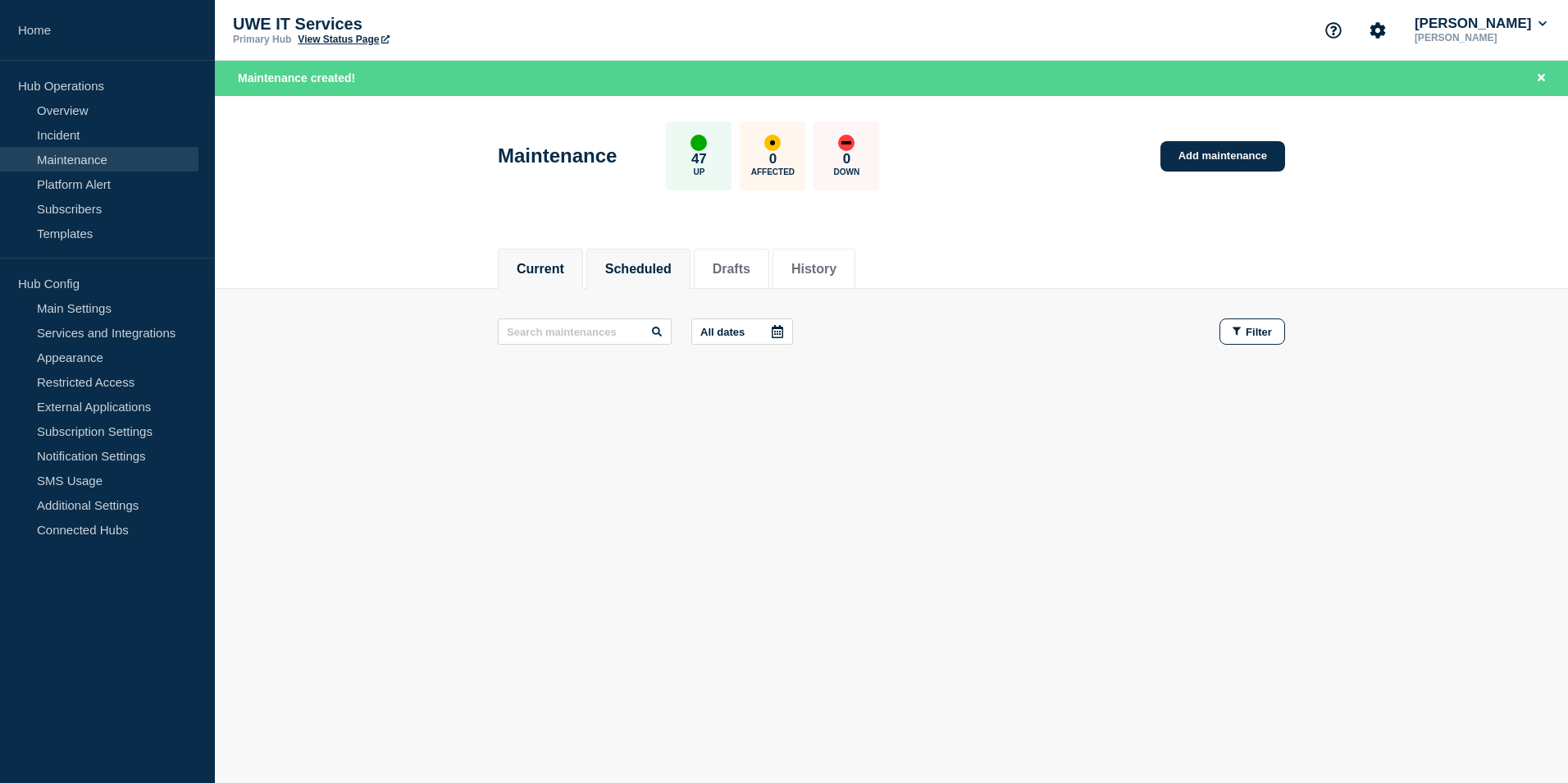
click at [645, 262] on button "Scheduled" at bounding box center [639, 270] width 67 height 15
